Goal: Task Accomplishment & Management: Complete application form

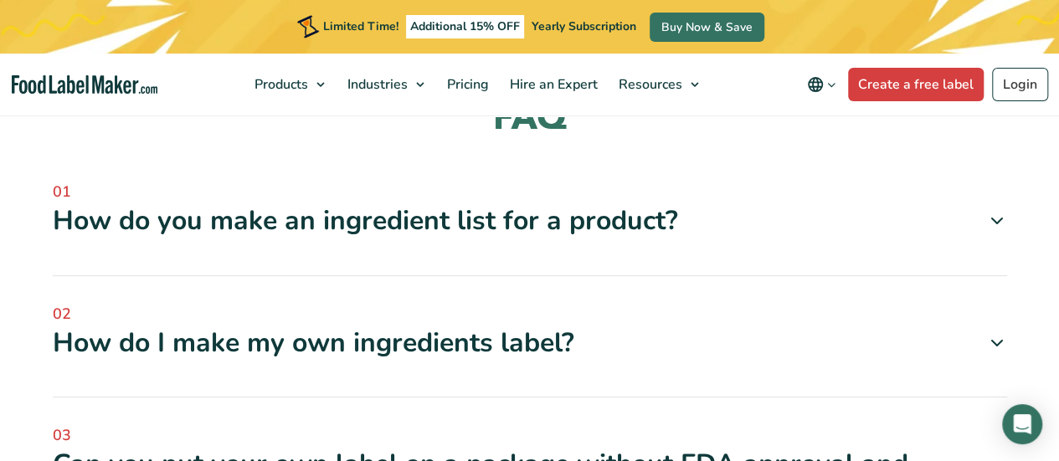
scroll to position [1878, 0]
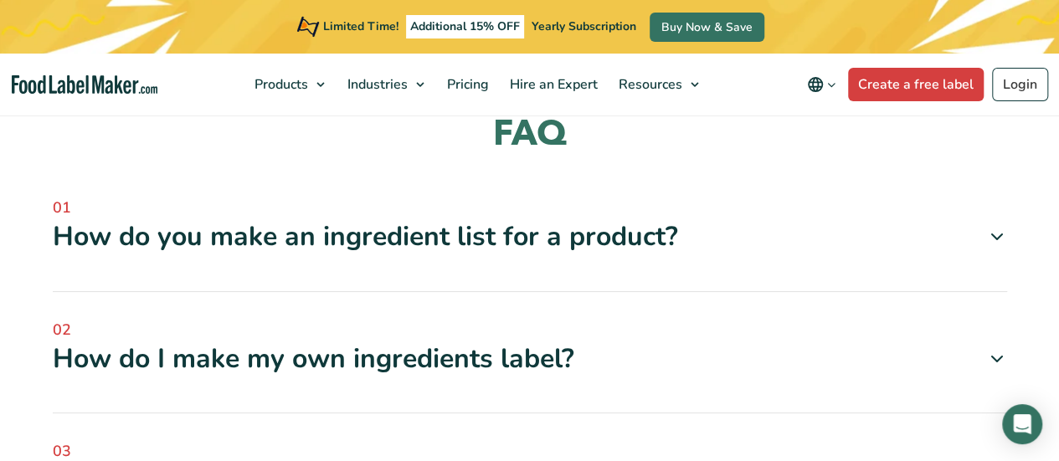
click at [438, 344] on div "How do I make my own ingredients label?" at bounding box center [530, 358] width 954 height 35
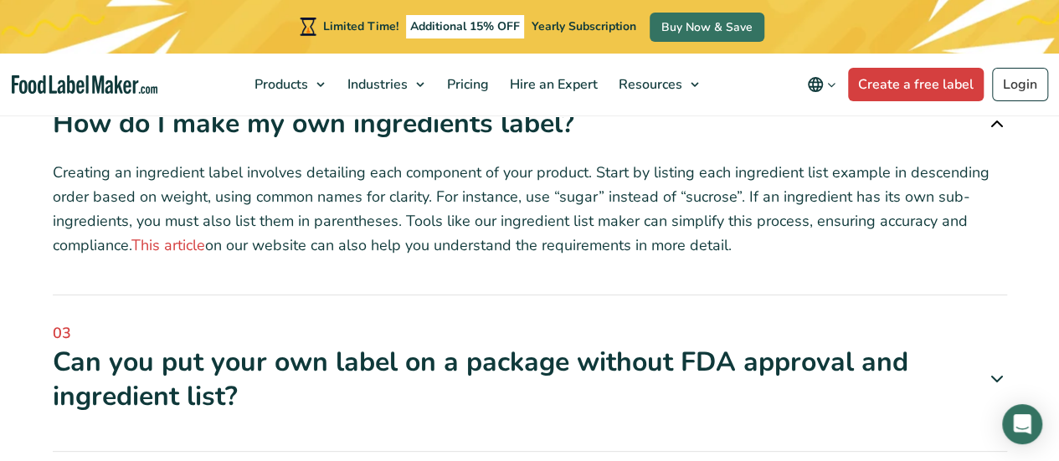
click at [438, 345] on div "Can you put your own label on a package without FDA approval and ingredient lis…" at bounding box center [530, 379] width 954 height 69
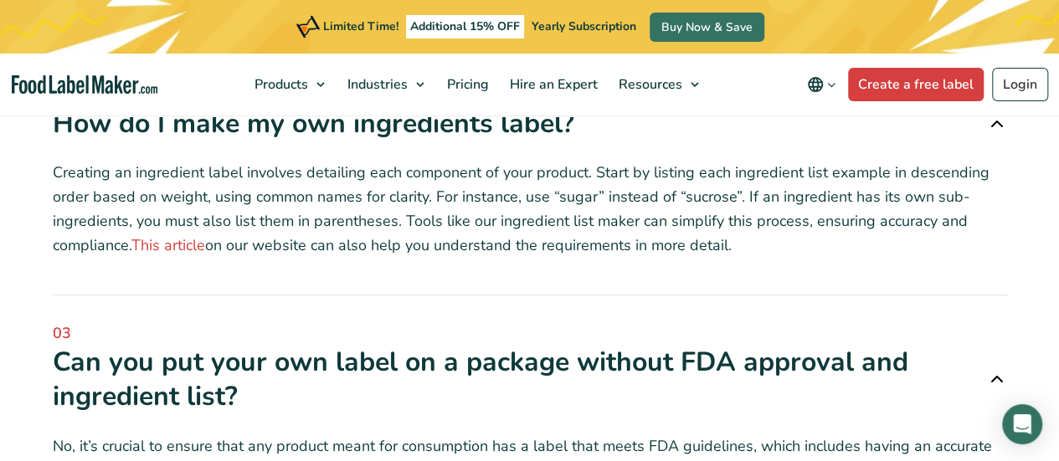
scroll to position [2399, 0]
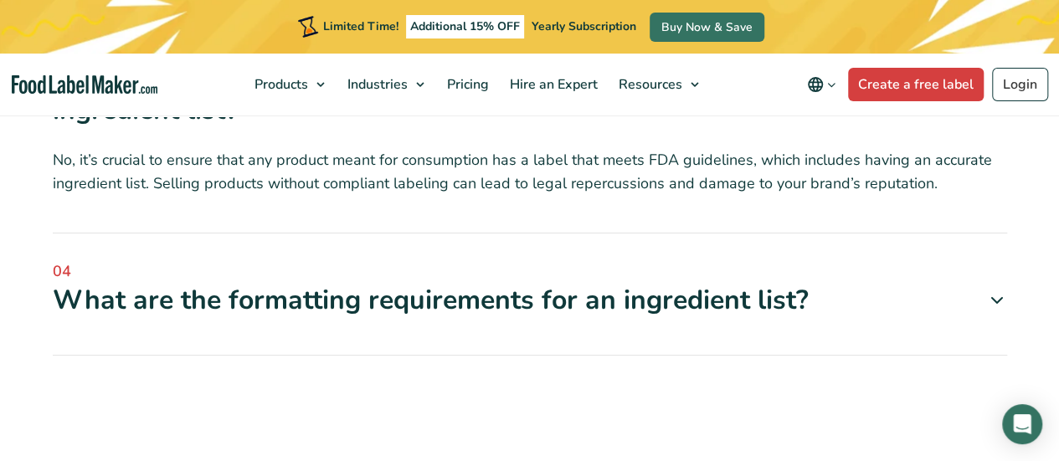
click at [408, 291] on div "What are the formatting requirements for an ingredient list?" at bounding box center [530, 300] width 954 height 35
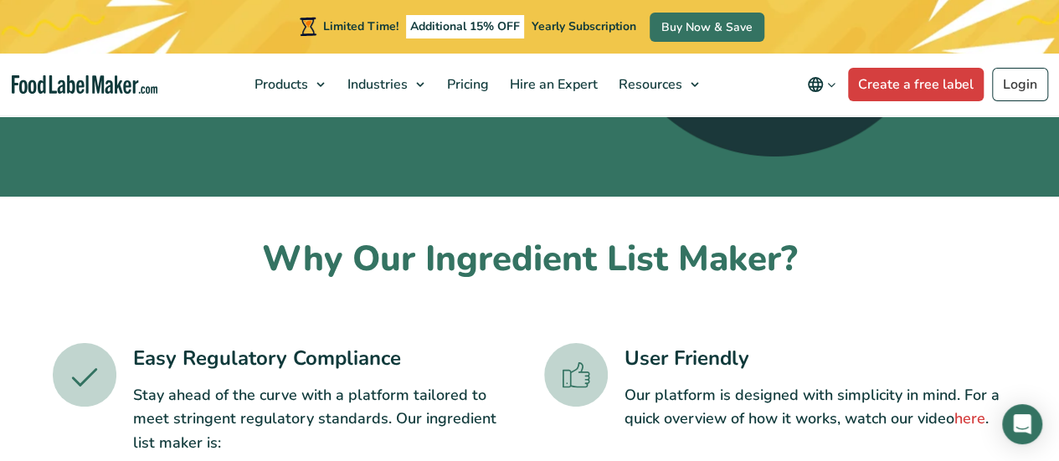
scroll to position [322, 0]
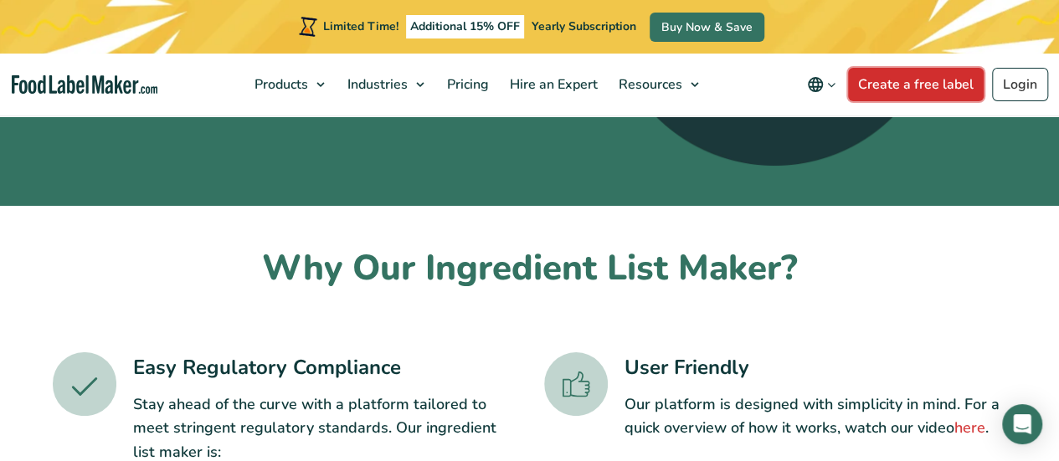
click at [931, 96] on link "Create a free label" at bounding box center [916, 84] width 136 height 33
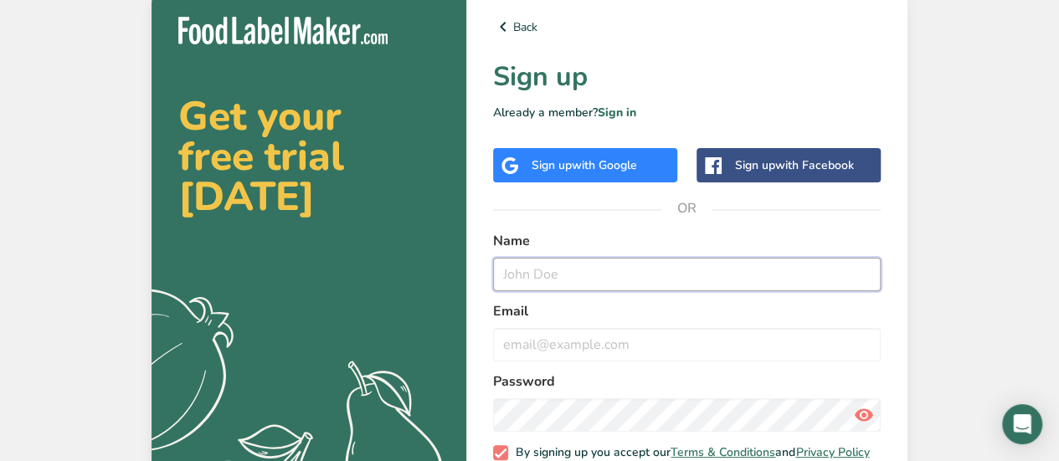
click at [603, 277] on input "text" at bounding box center [686, 274] width 387 height 33
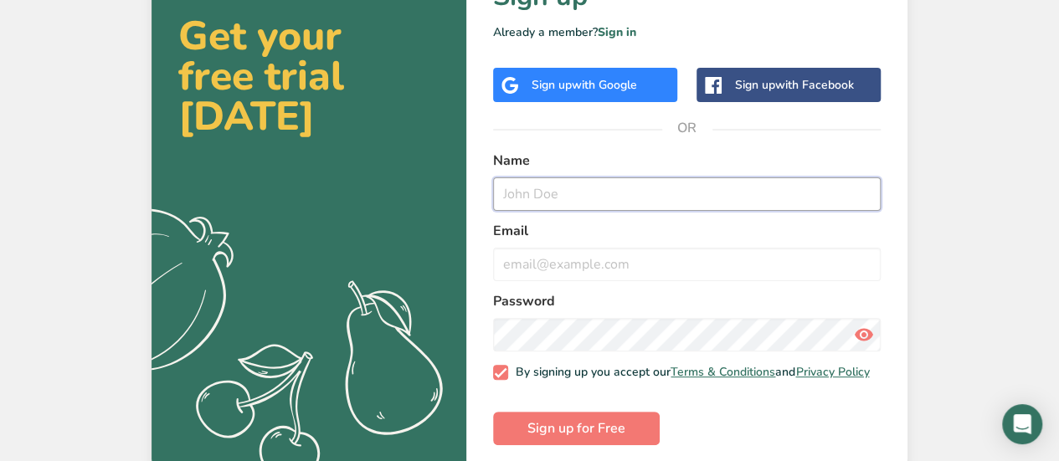
scroll to position [81, 0]
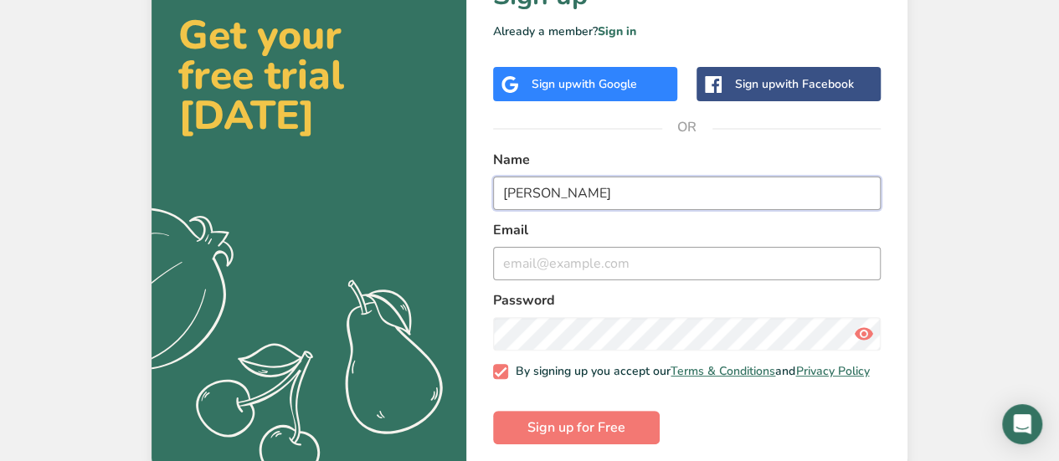
type input "[PERSON_NAME]"
click at [597, 271] on input "email" at bounding box center [686, 263] width 387 height 33
type input "[EMAIL_ADDRESS][DOMAIN_NAME]"
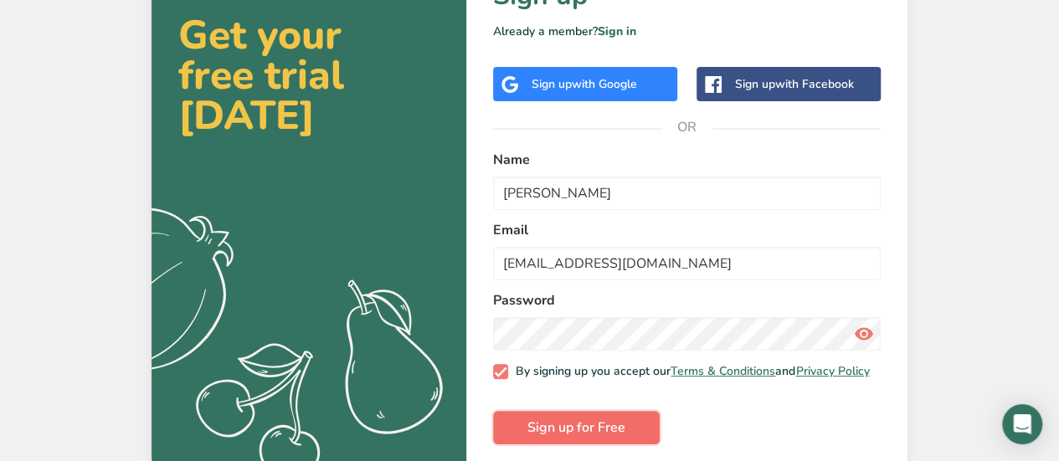
click at [609, 433] on span "Sign up for Free" at bounding box center [576, 428] width 98 height 20
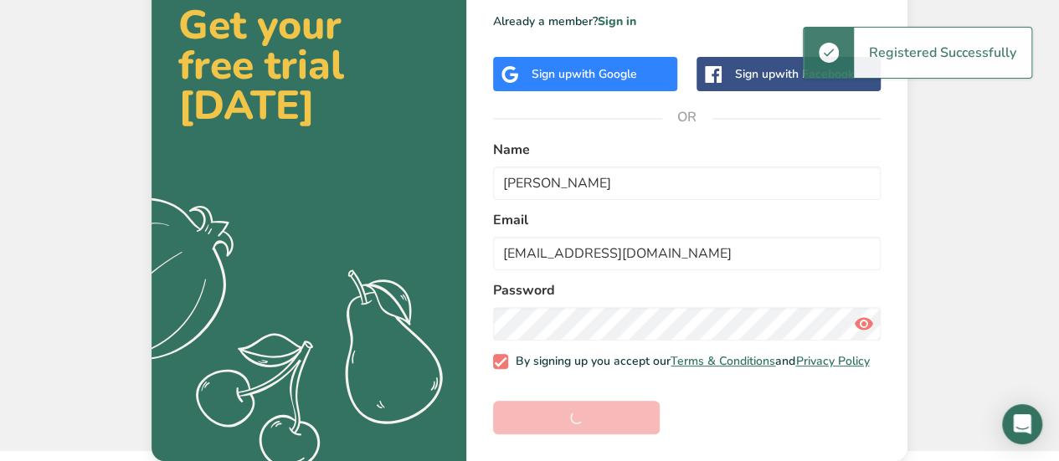
scroll to position [99, 0]
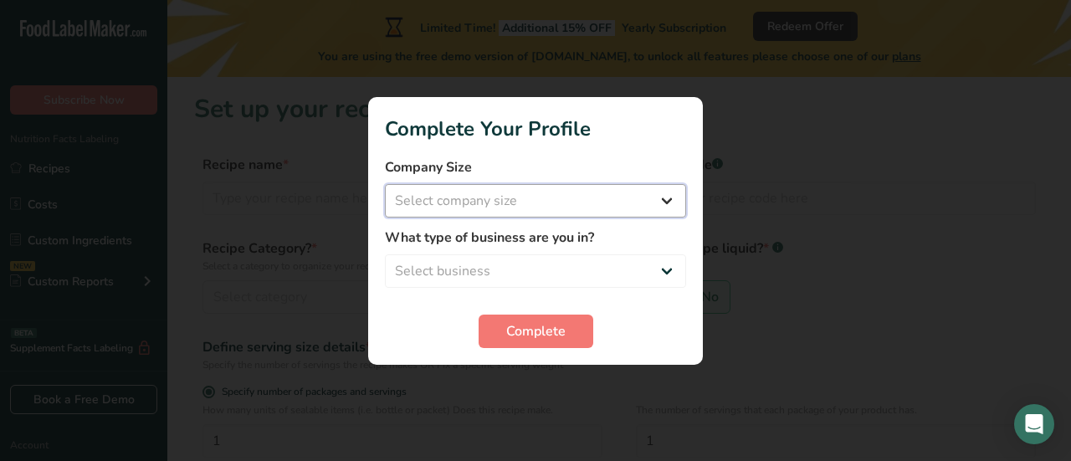
click at [624, 207] on select "Select company size Fewer than 10 Employees 10 to 50 Employees 51 to 500 Employ…" at bounding box center [535, 200] width 301 height 33
select select "4"
click at [385, 184] on select "Select company size Fewer than 10 Employees 10 to 50 Employees 51 to 500 Employ…" at bounding box center [535, 200] width 301 height 33
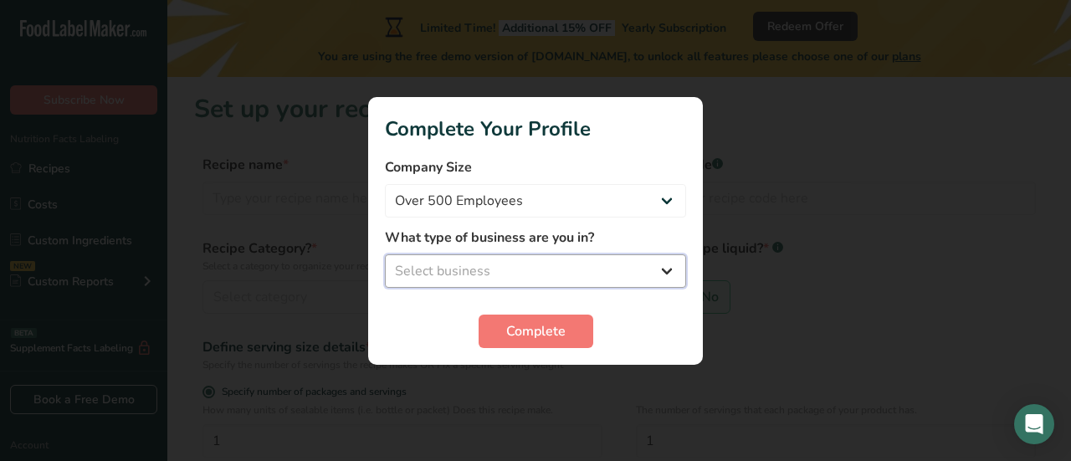
click at [552, 273] on select "Select business Packaged Food Manufacturer Restaurant & Cafe Bakery Meal Plans …" at bounding box center [535, 270] width 301 height 33
select select "8"
click at [385, 254] on select "Select business Packaged Food Manufacturer Restaurant & Cafe Bakery Meal Plans …" at bounding box center [535, 270] width 301 height 33
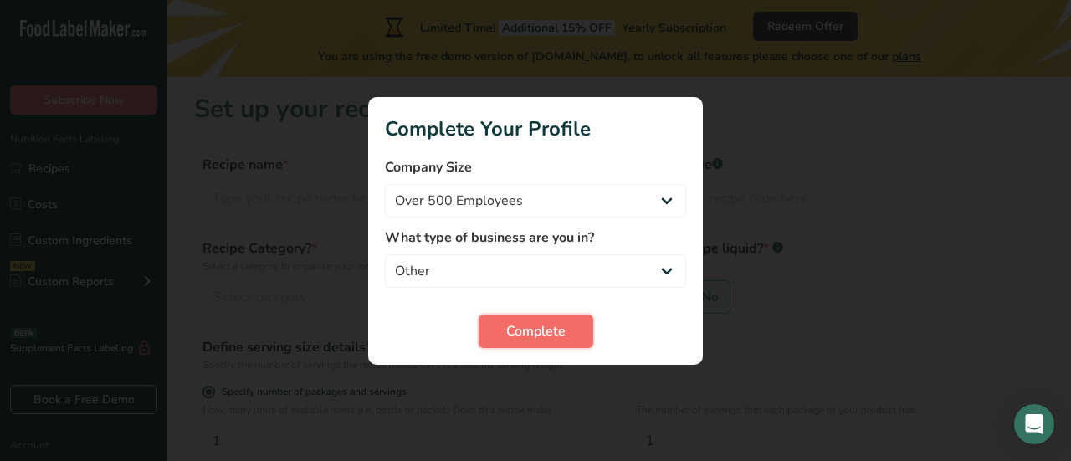
click at [536, 322] on span "Complete" at bounding box center [535, 331] width 59 height 20
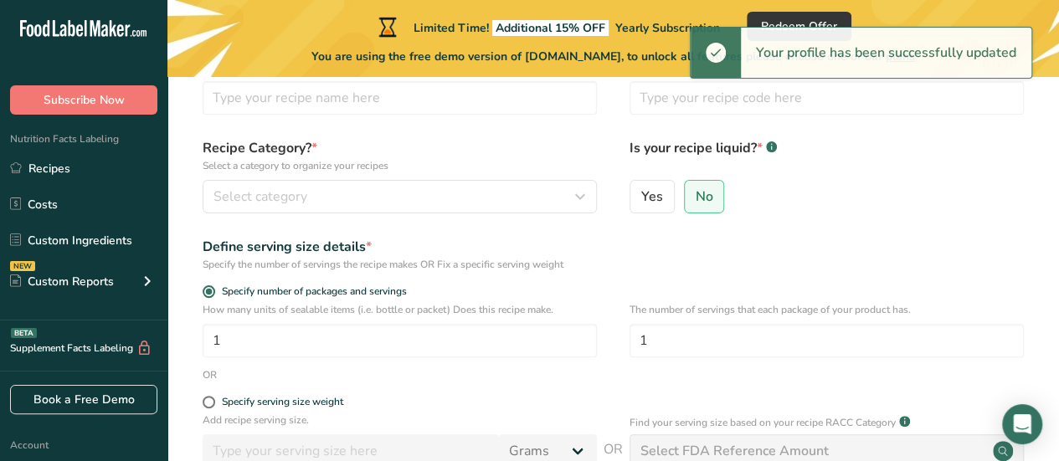
scroll to position [99, 0]
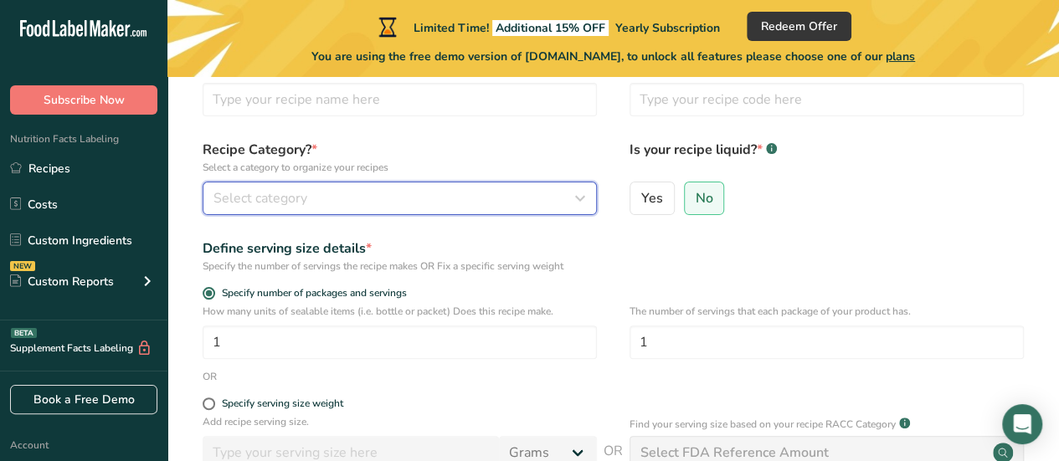
click at [475, 182] on button "Select category" at bounding box center [400, 198] width 394 height 33
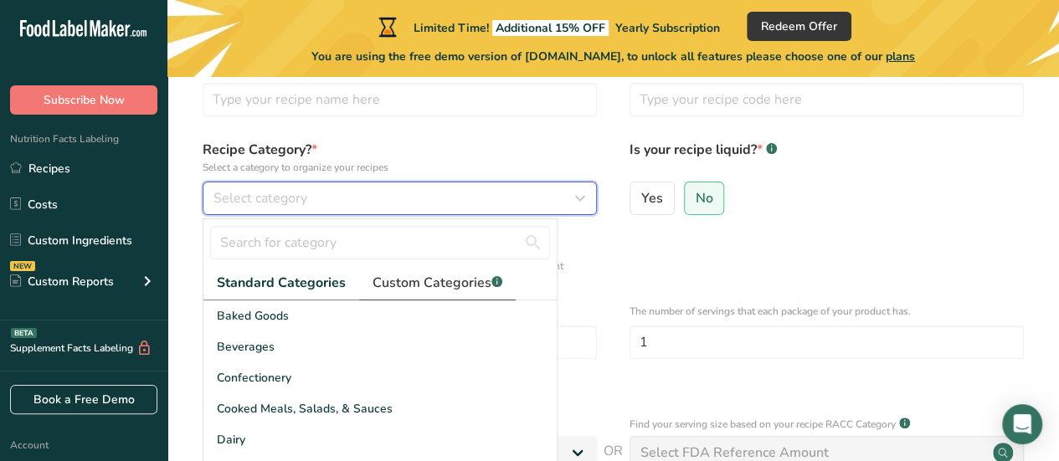
scroll to position [333, 0]
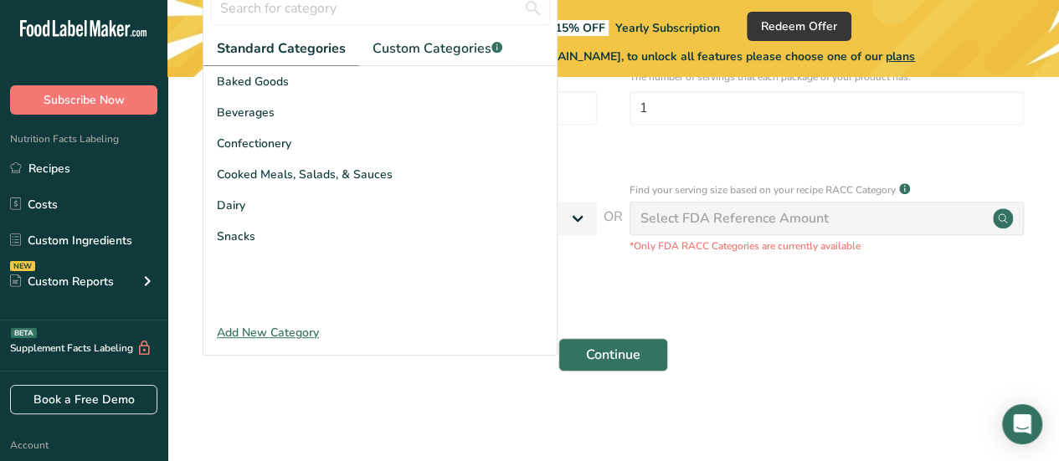
click at [505, 440] on main "Limited Time! Additional 15% OFF Yearly Subscription Redeem Offer You are using…" at bounding box center [529, 64] width 1059 height 795
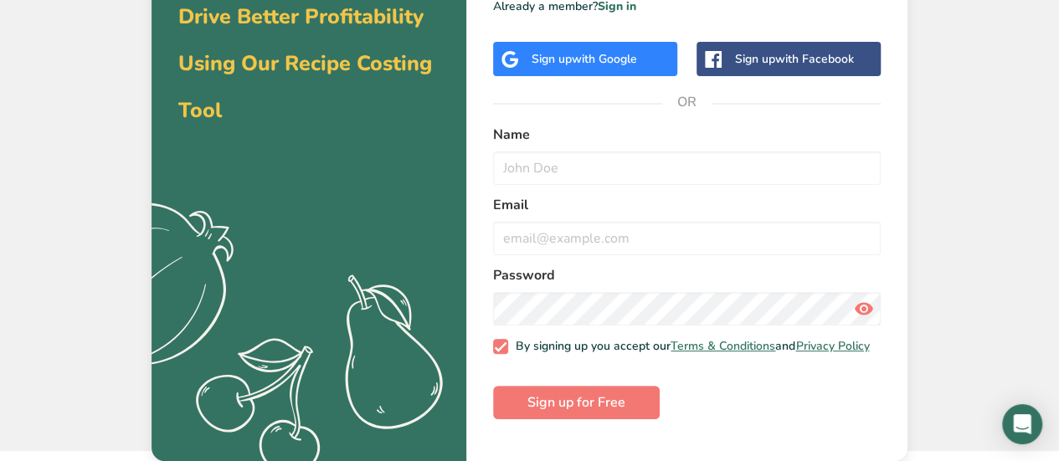
scroll to position [99, 0]
